Goal: Transaction & Acquisition: Obtain resource

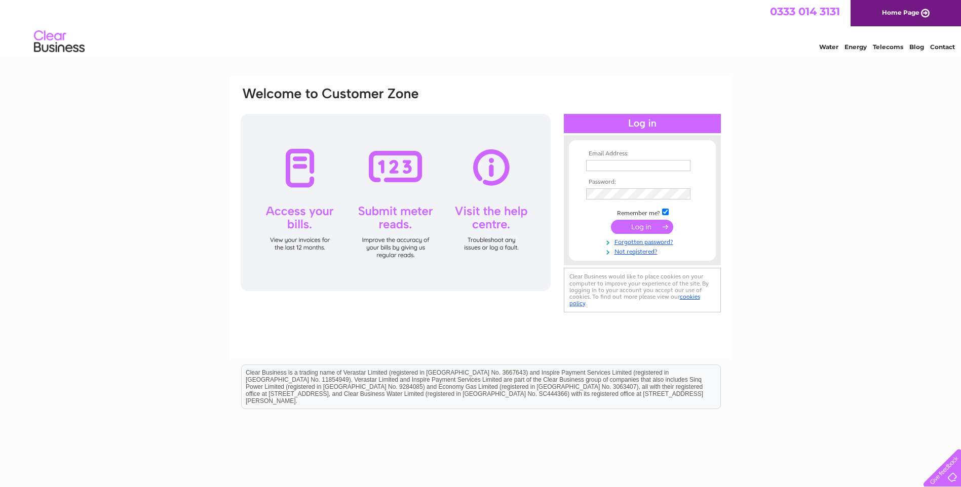
click at [594, 165] on input "text" at bounding box center [638, 165] width 104 height 11
type input "ray.bradshaw@lineone.net"
click at [651, 230] on input "submit" at bounding box center [642, 228] width 62 height 14
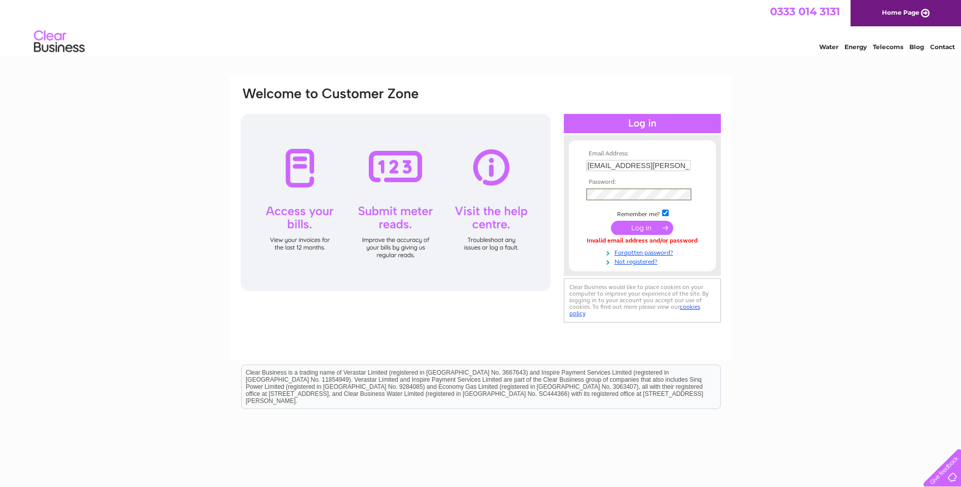
click at [652, 226] on input "submit" at bounding box center [642, 228] width 62 height 14
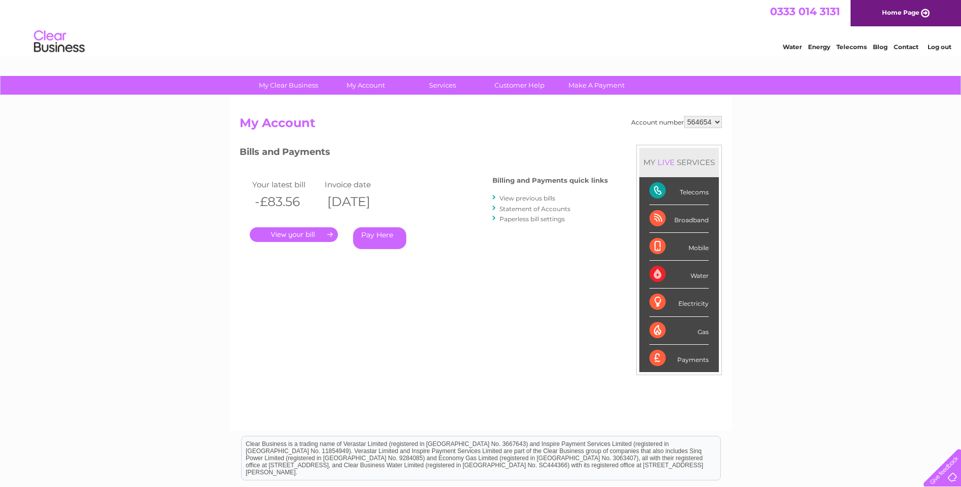
click at [678, 274] on div "Water" at bounding box center [678, 275] width 59 height 28
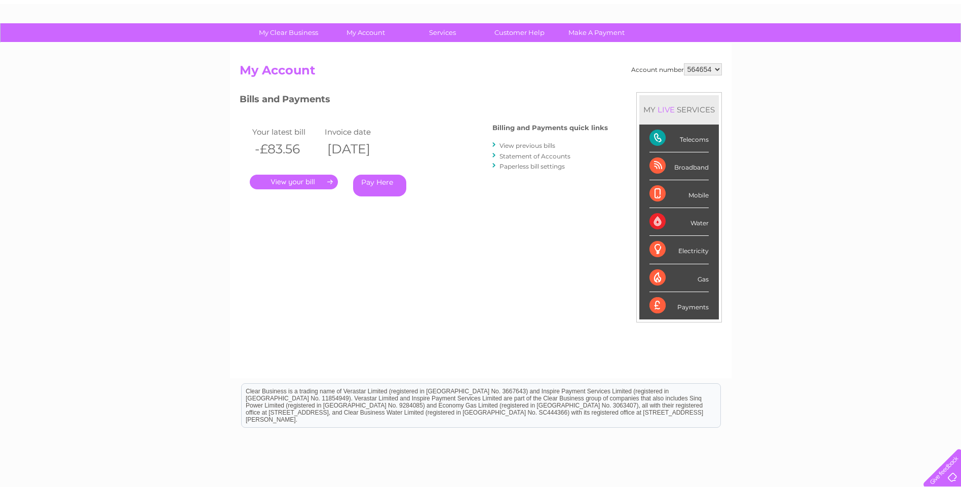
scroll to position [23, 0]
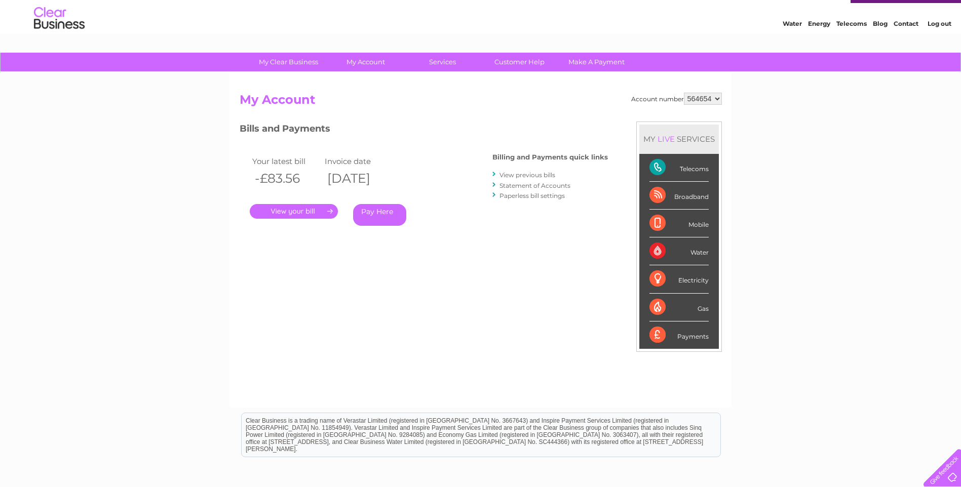
click at [517, 177] on link "View previous bills" at bounding box center [528, 175] width 56 height 8
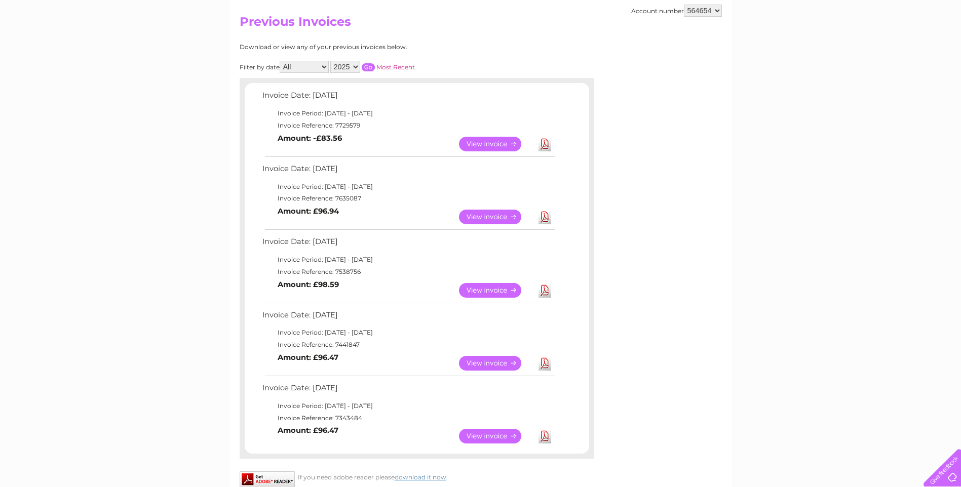
scroll to position [51, 0]
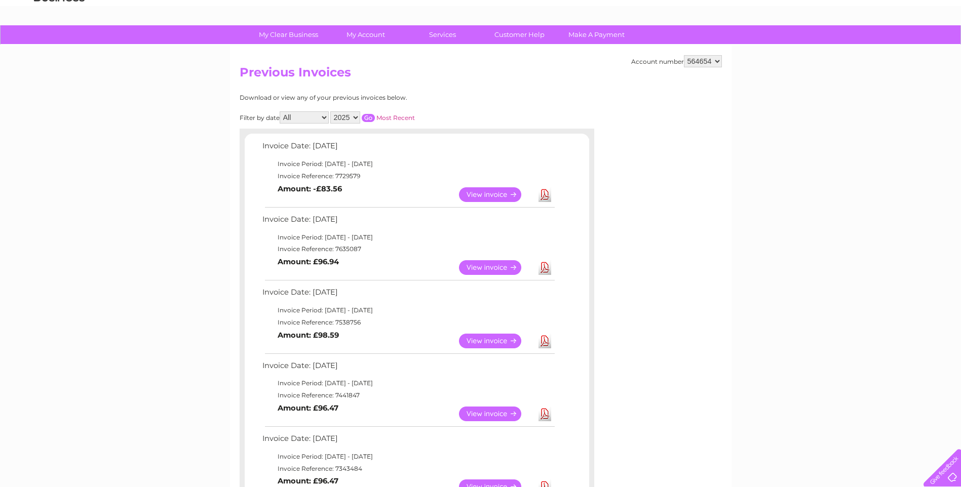
click at [505, 266] on link "View" at bounding box center [496, 267] width 74 height 15
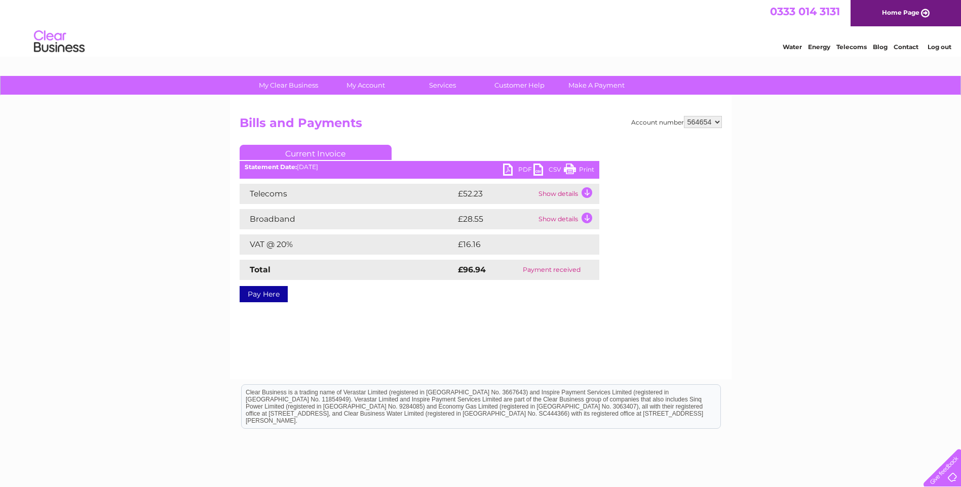
click at [509, 171] on link "PDF" at bounding box center [518, 171] width 30 height 15
click at [333, 153] on link "Current Invoice" at bounding box center [316, 152] width 152 height 15
click at [530, 122] on h2 "Bills and Payments" at bounding box center [481, 125] width 482 height 19
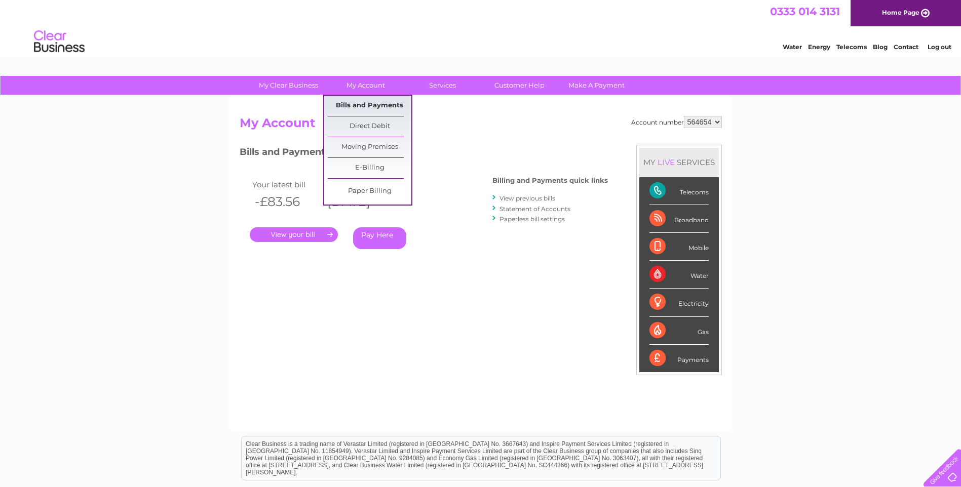
click at [368, 103] on link "Bills and Payments" at bounding box center [370, 106] width 84 height 20
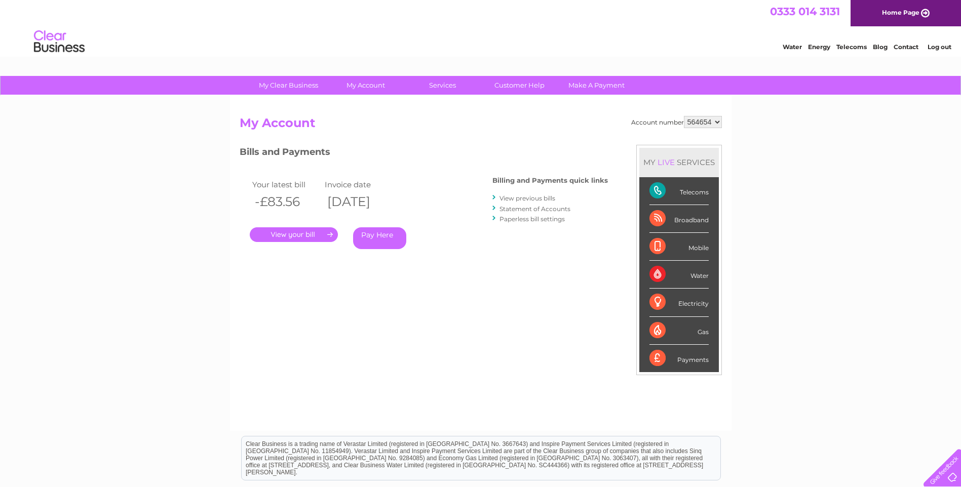
click at [519, 200] on link "View previous bills" at bounding box center [528, 199] width 56 height 8
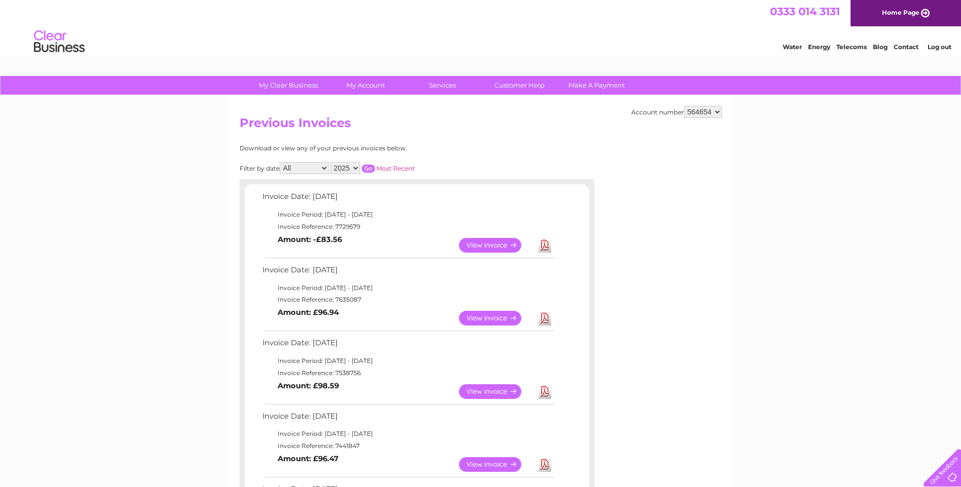
click at [544, 244] on link "Download" at bounding box center [545, 245] width 13 height 15
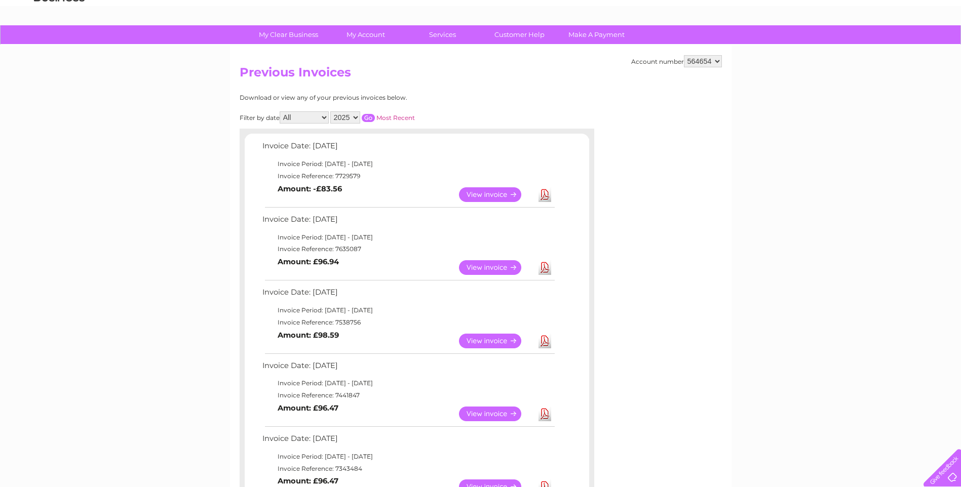
click at [394, 118] on link "Most Recent" at bounding box center [395, 118] width 39 height 8
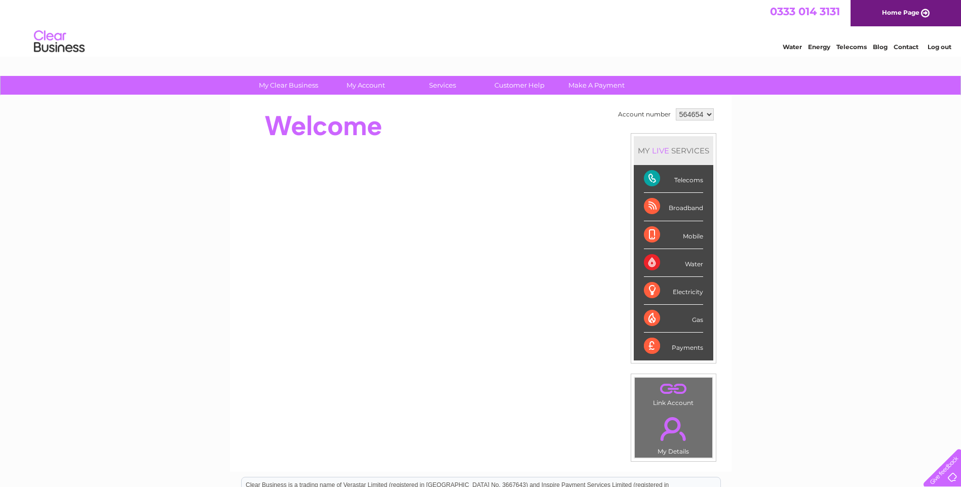
click at [651, 264] on div "Water" at bounding box center [673, 263] width 59 height 28
click at [692, 263] on div "Water" at bounding box center [673, 263] width 59 height 28
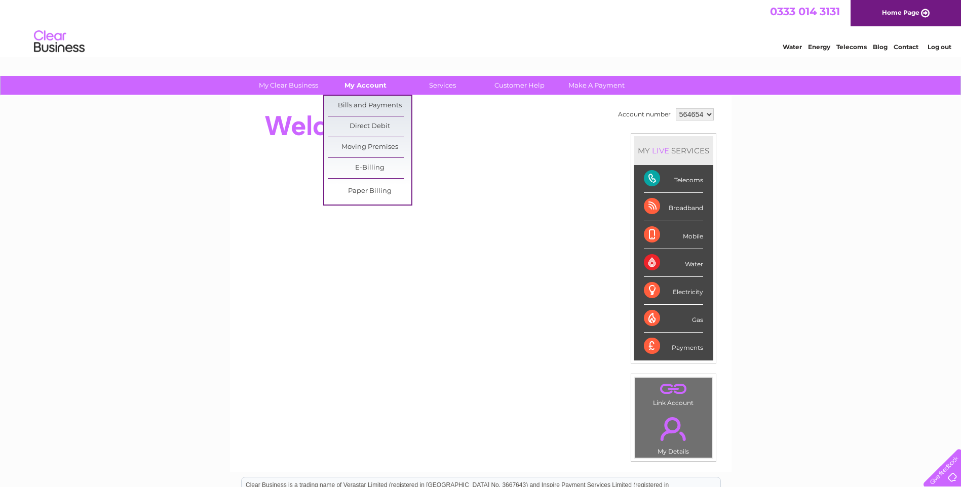
click at [358, 85] on link "My Account" at bounding box center [366, 85] width 84 height 19
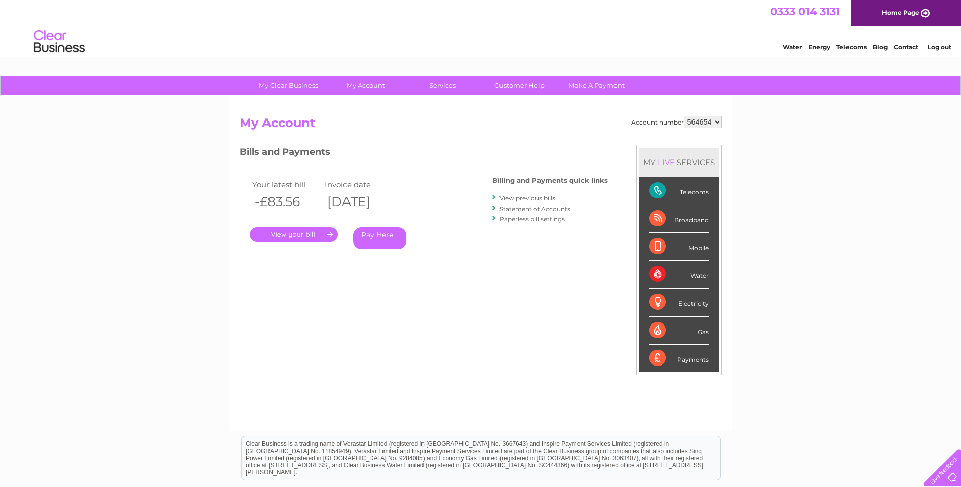
click at [659, 278] on div "Water" at bounding box center [678, 275] width 59 height 28
click at [718, 123] on select "564654" at bounding box center [703, 122] width 38 height 12
drag, startPoint x: 710, startPoint y: 119, endPoint x: 680, endPoint y: 111, distance: 30.8
click at [683, 111] on div "Account number 564654 My Account MY LIVE SERVICES Telecoms Broadband Mobile Wat…" at bounding box center [481, 263] width 502 height 335
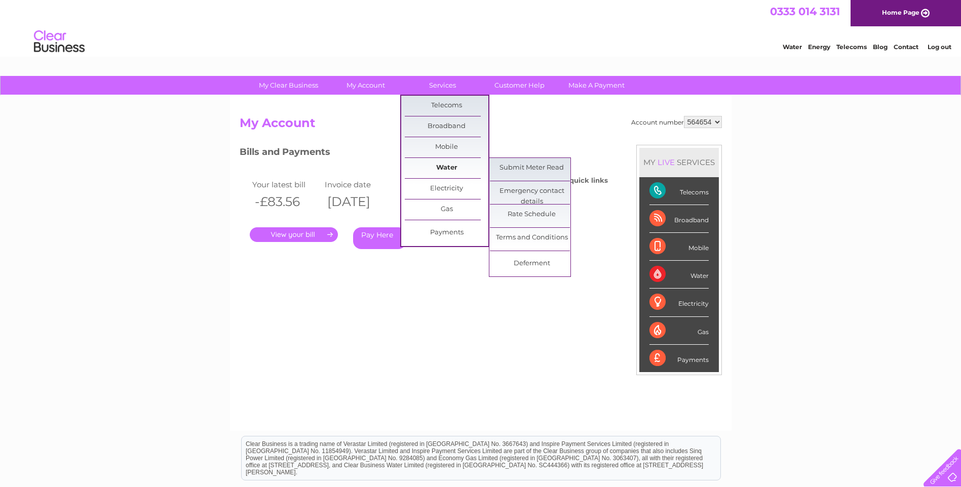
click at [453, 167] on link "Water" at bounding box center [447, 168] width 84 height 20
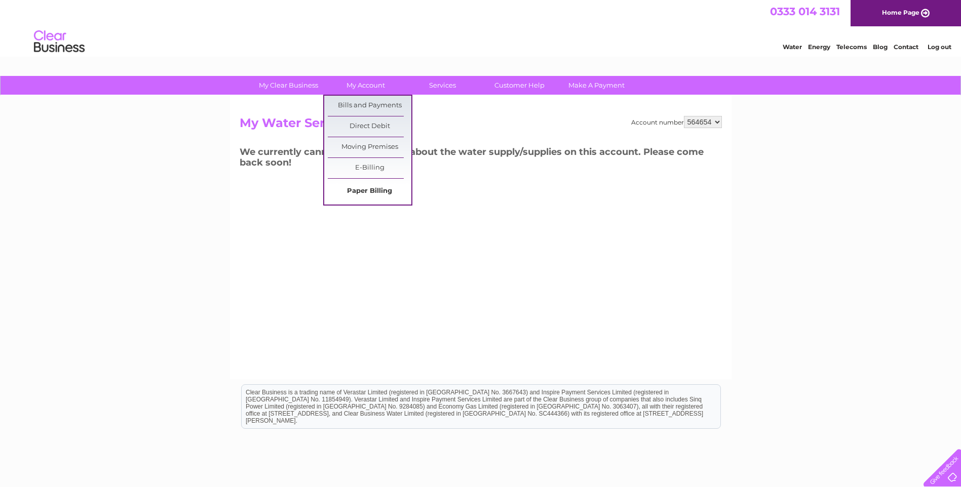
click at [372, 189] on link "Paper Billing" at bounding box center [370, 191] width 84 height 20
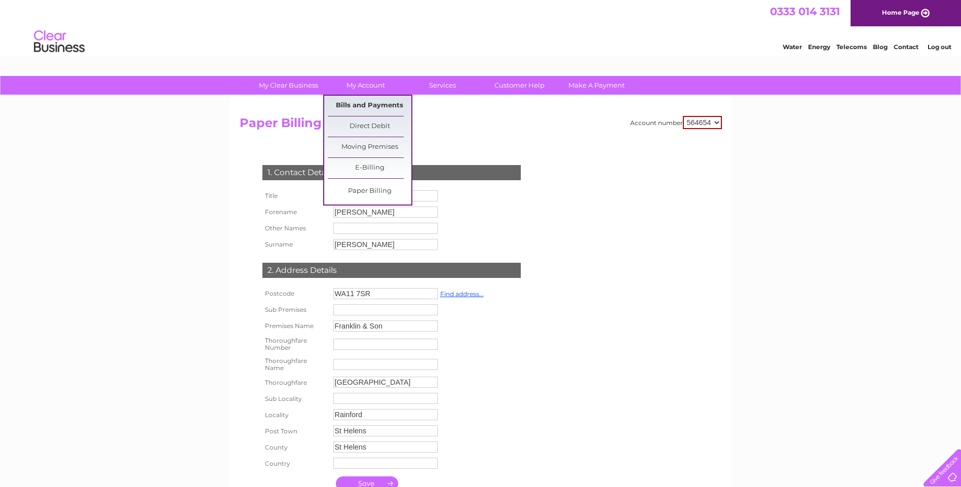
click at [361, 101] on link "Bills and Payments" at bounding box center [370, 106] width 84 height 20
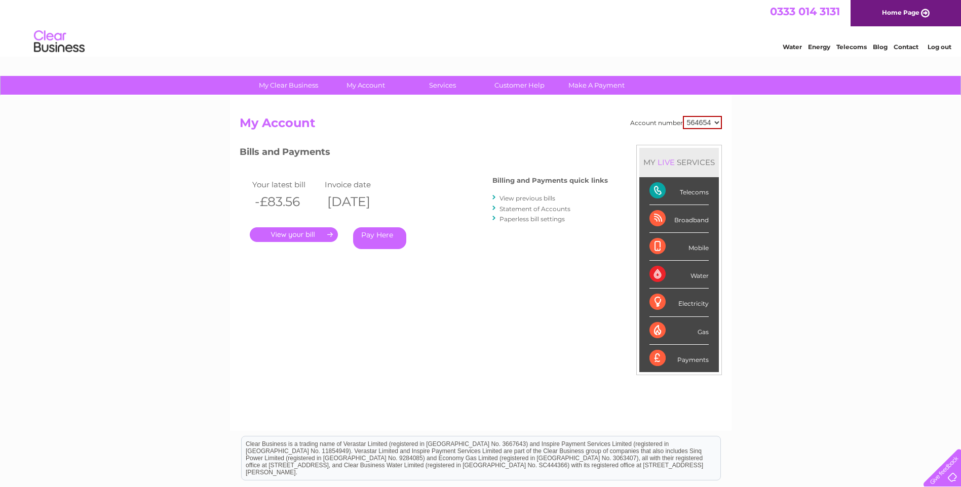
click at [663, 274] on div "Water" at bounding box center [678, 275] width 59 height 28
click at [658, 273] on div "Water" at bounding box center [678, 275] width 59 height 28
click at [661, 273] on div "Water" at bounding box center [678, 275] width 59 height 28
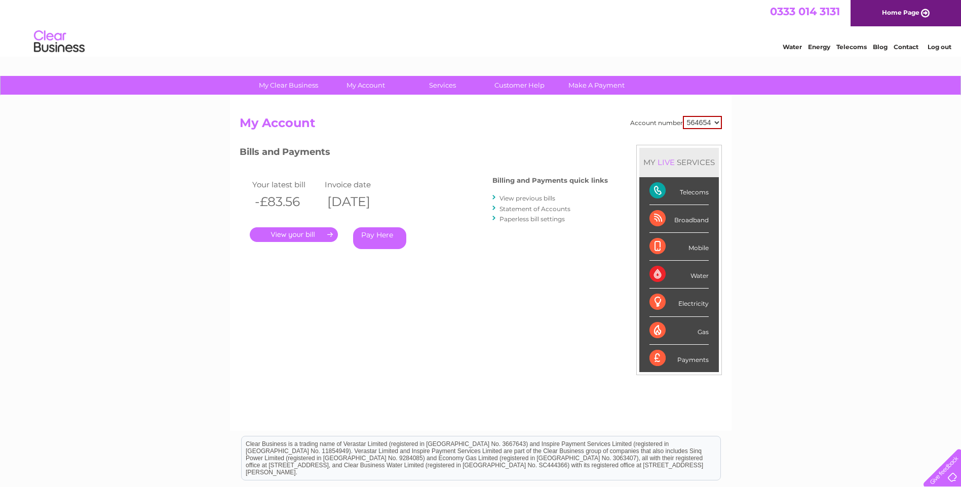
click at [657, 273] on div "Water" at bounding box center [678, 275] width 59 height 28
click at [294, 234] on link "." at bounding box center [294, 234] width 88 height 15
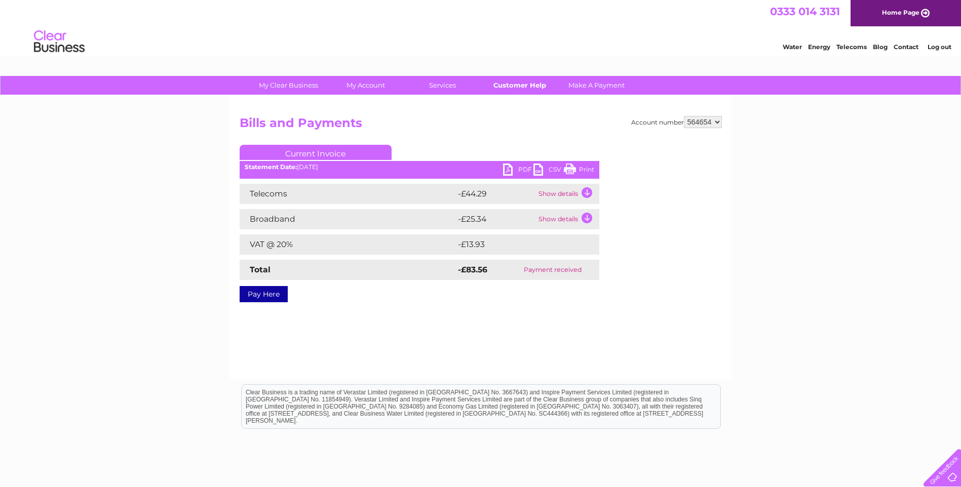
click at [517, 88] on link "Customer Help" at bounding box center [520, 85] width 84 height 19
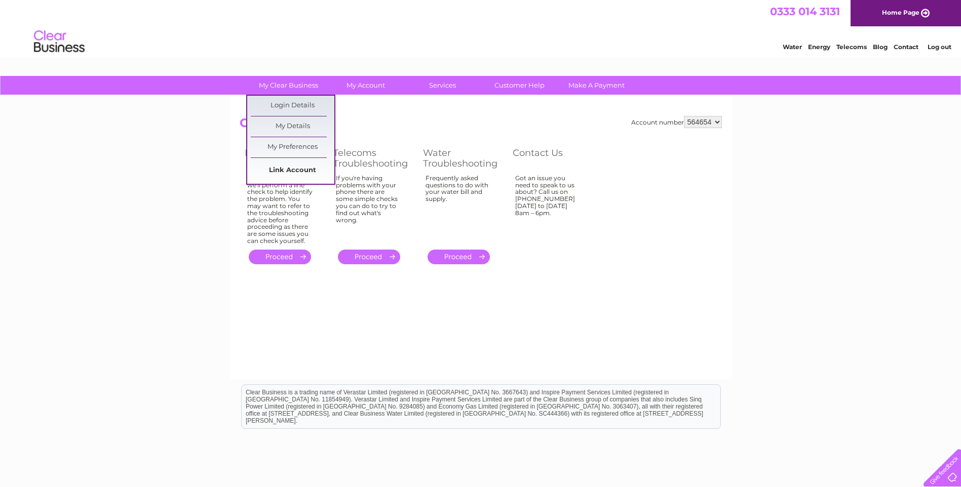
click at [297, 165] on link "Link Account" at bounding box center [293, 171] width 84 height 20
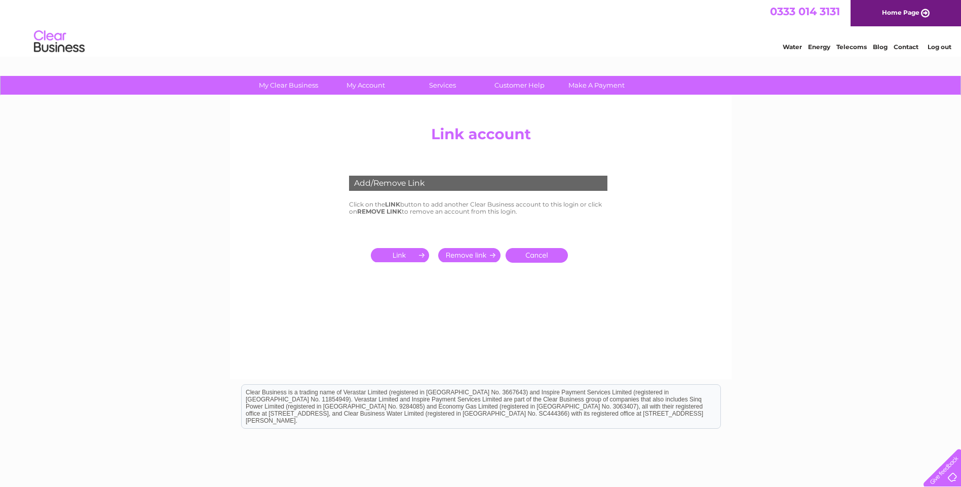
click at [819, 273] on div "My Clear Business Login Details My Details My Preferences Link Account My Accou…" at bounding box center [480, 314] width 961 height 477
click at [594, 86] on link "Make A Payment" at bounding box center [597, 85] width 84 height 19
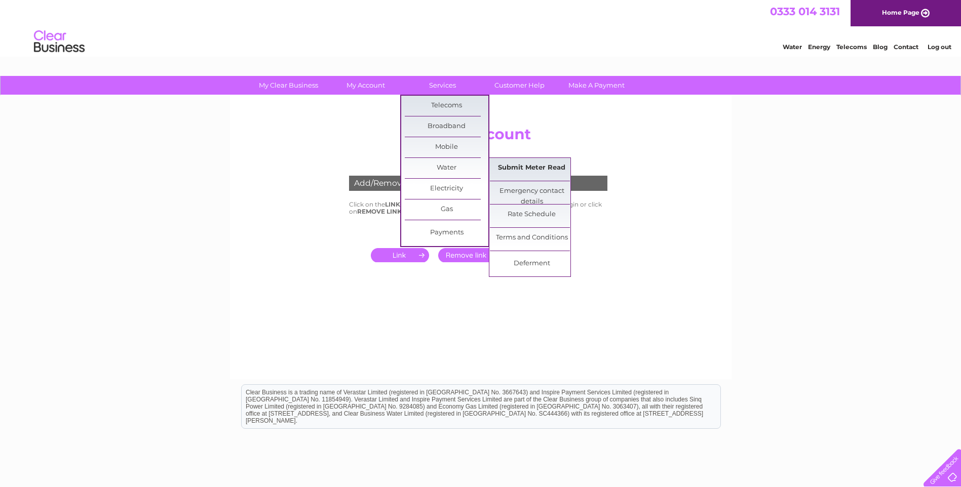
click at [530, 167] on link "Submit Meter Read" at bounding box center [532, 168] width 84 height 20
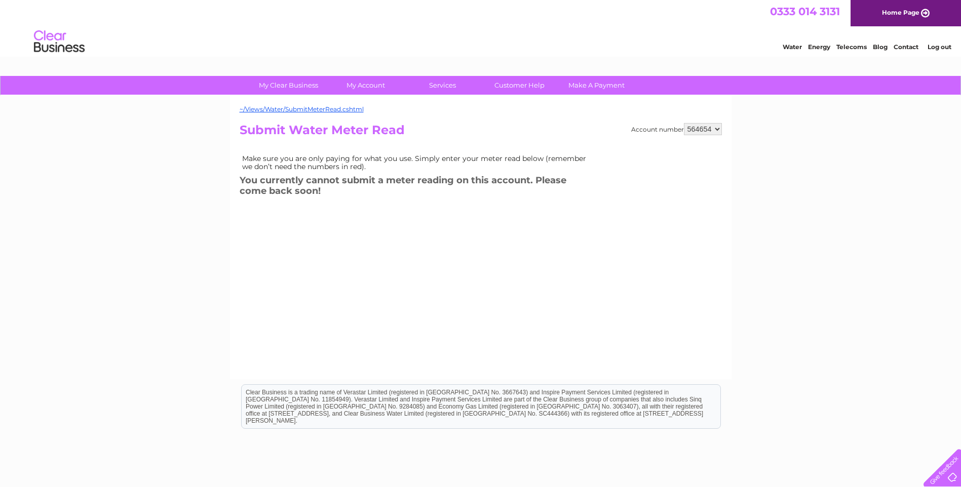
click at [942, 48] on link "Log out" at bounding box center [940, 47] width 24 height 8
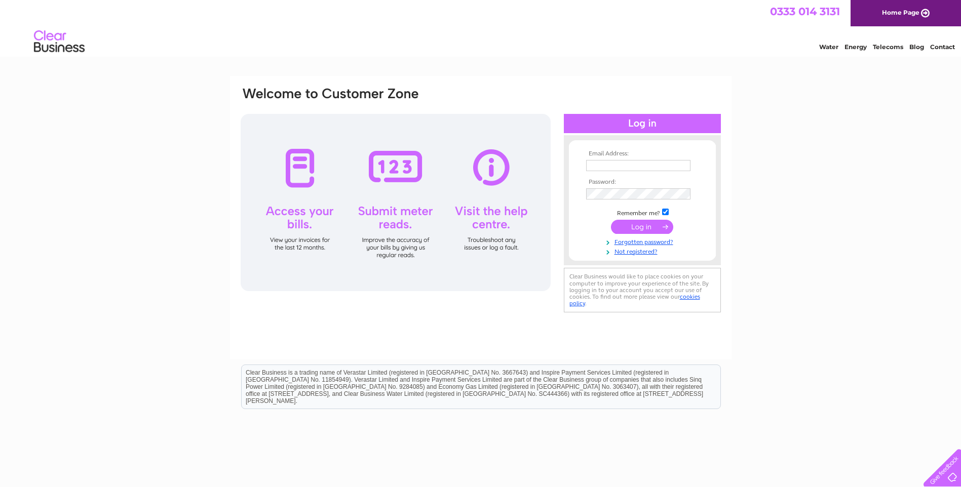
type input "[EMAIL_ADDRESS][PERSON_NAME][DOMAIN_NAME]"
click at [291, 173] on div at bounding box center [396, 202] width 310 height 177
click at [300, 212] on div at bounding box center [396, 202] width 310 height 177
click div
click input "submit"
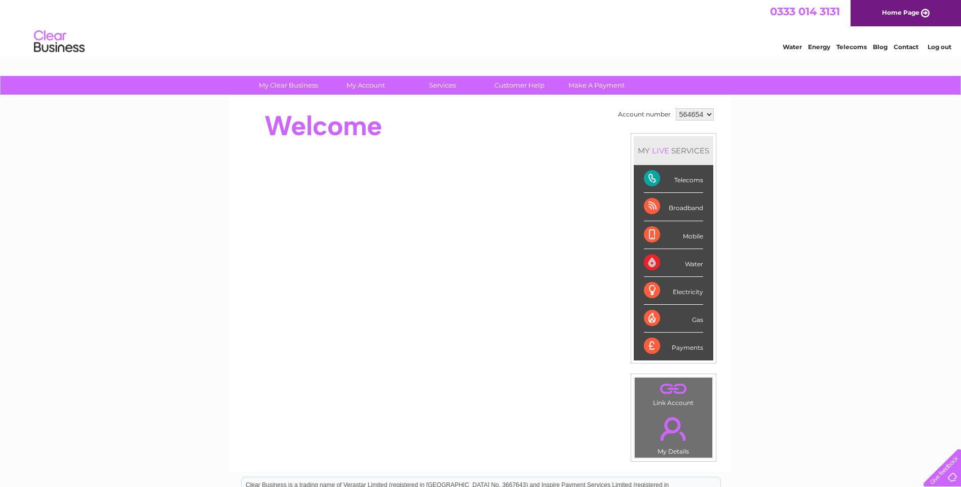
click at [665, 261] on div "Water" at bounding box center [673, 263] width 59 height 28
click at [653, 261] on div "Water" at bounding box center [673, 263] width 59 height 28
click at [654, 261] on div "Water" at bounding box center [673, 263] width 59 height 28
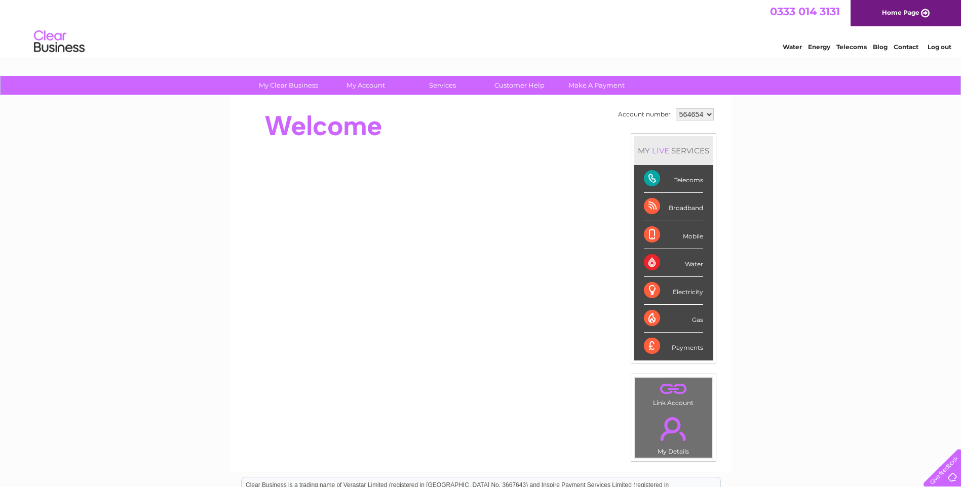
click at [655, 343] on div "Payments" at bounding box center [673, 346] width 59 height 27
click at [681, 343] on div "Payments" at bounding box center [673, 346] width 59 height 27
drag, startPoint x: 681, startPoint y: 343, endPoint x: 675, endPoint y: 341, distance: 6.4
click at [675, 341] on div "Payments" at bounding box center [673, 346] width 59 height 27
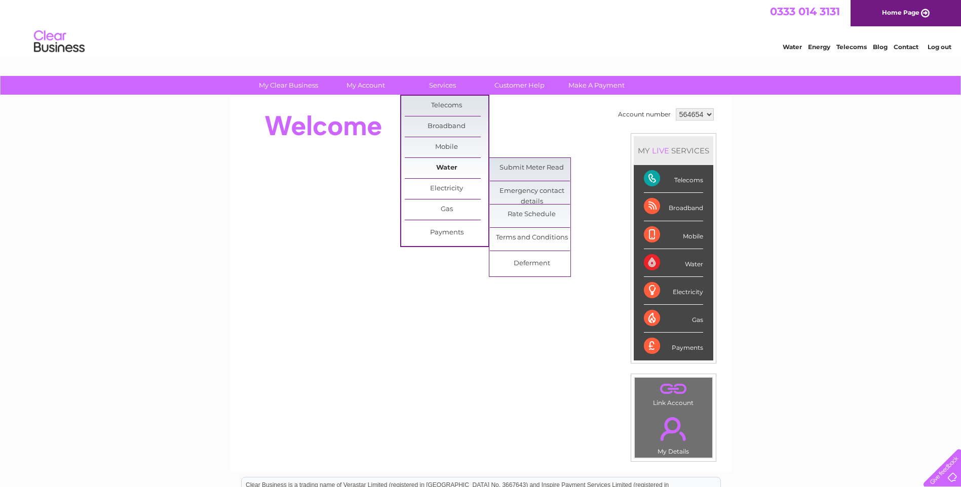
click at [456, 165] on link "Water" at bounding box center [447, 168] width 84 height 20
click at [453, 164] on link "Water" at bounding box center [447, 168] width 84 height 20
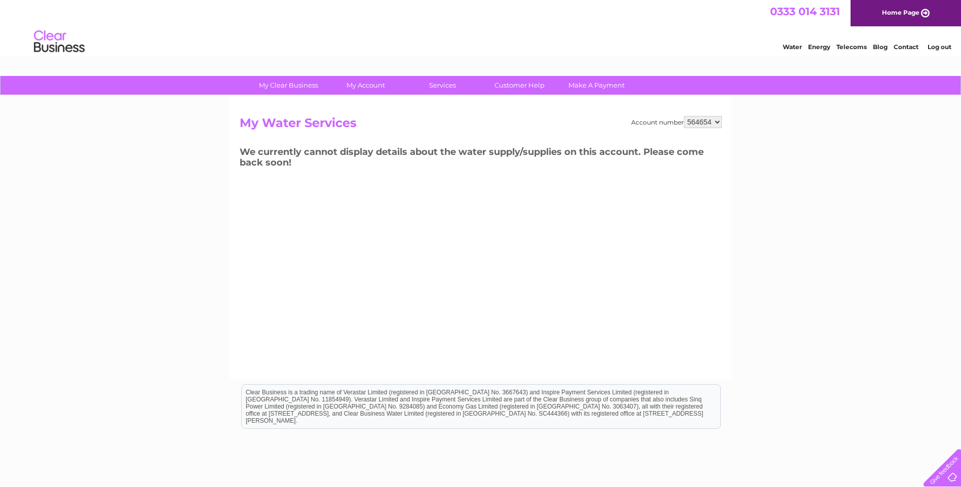
click at [943, 48] on link "Log out" at bounding box center [940, 47] width 24 height 8
